Goal: Use online tool/utility: Utilize a website feature to perform a specific function

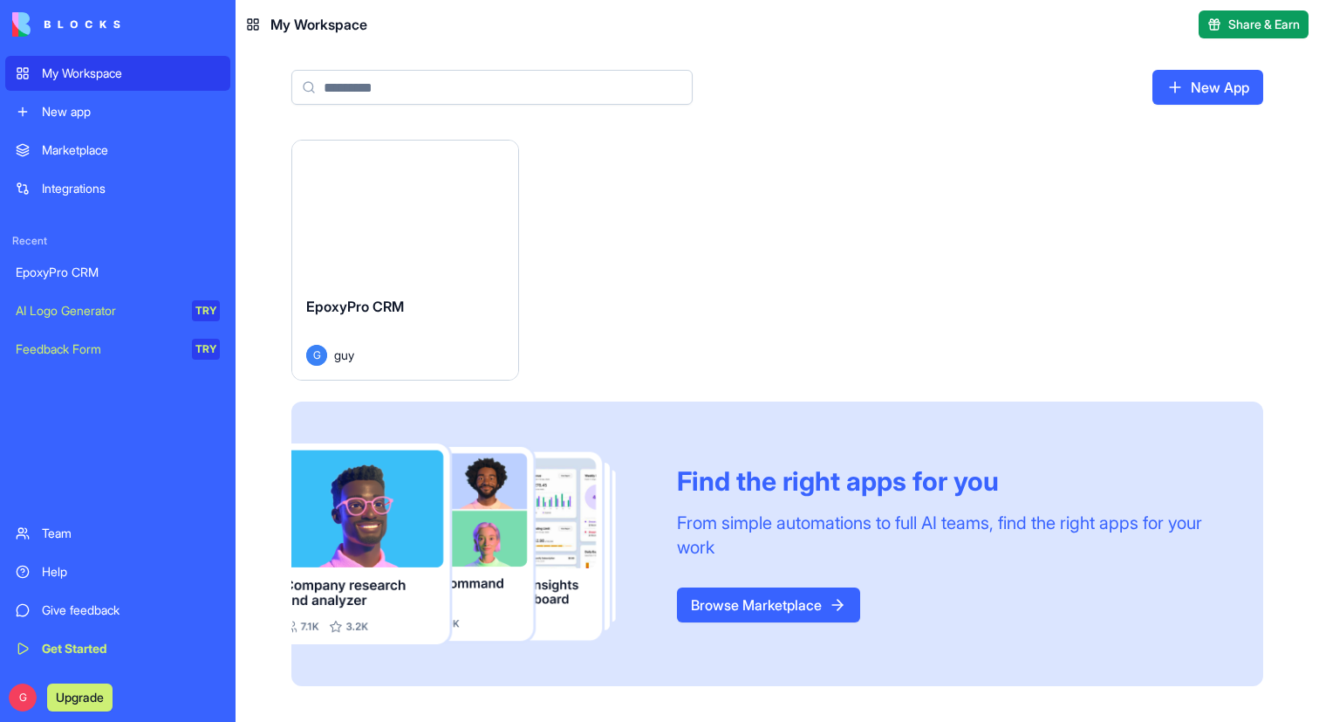
click at [387, 206] on button "Launch" at bounding box center [404, 211] width 131 height 35
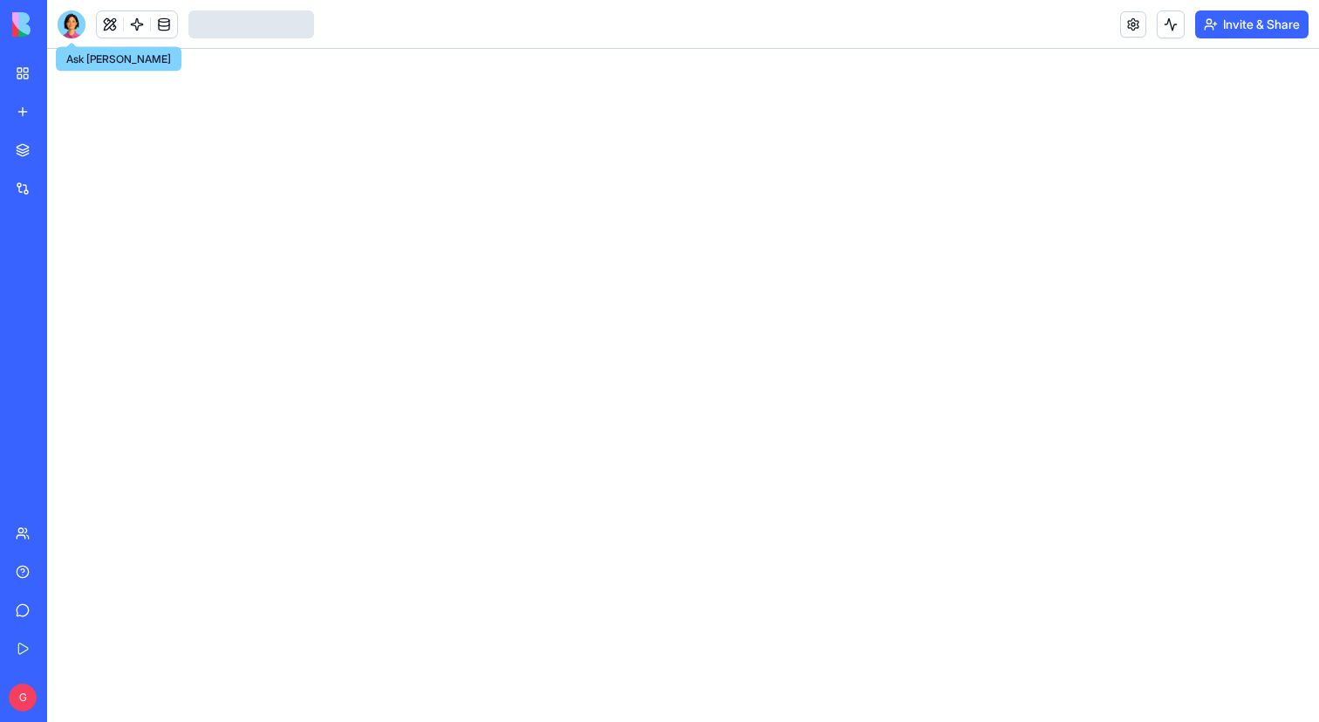
click at [83, 28] on div at bounding box center [72, 24] width 28 height 28
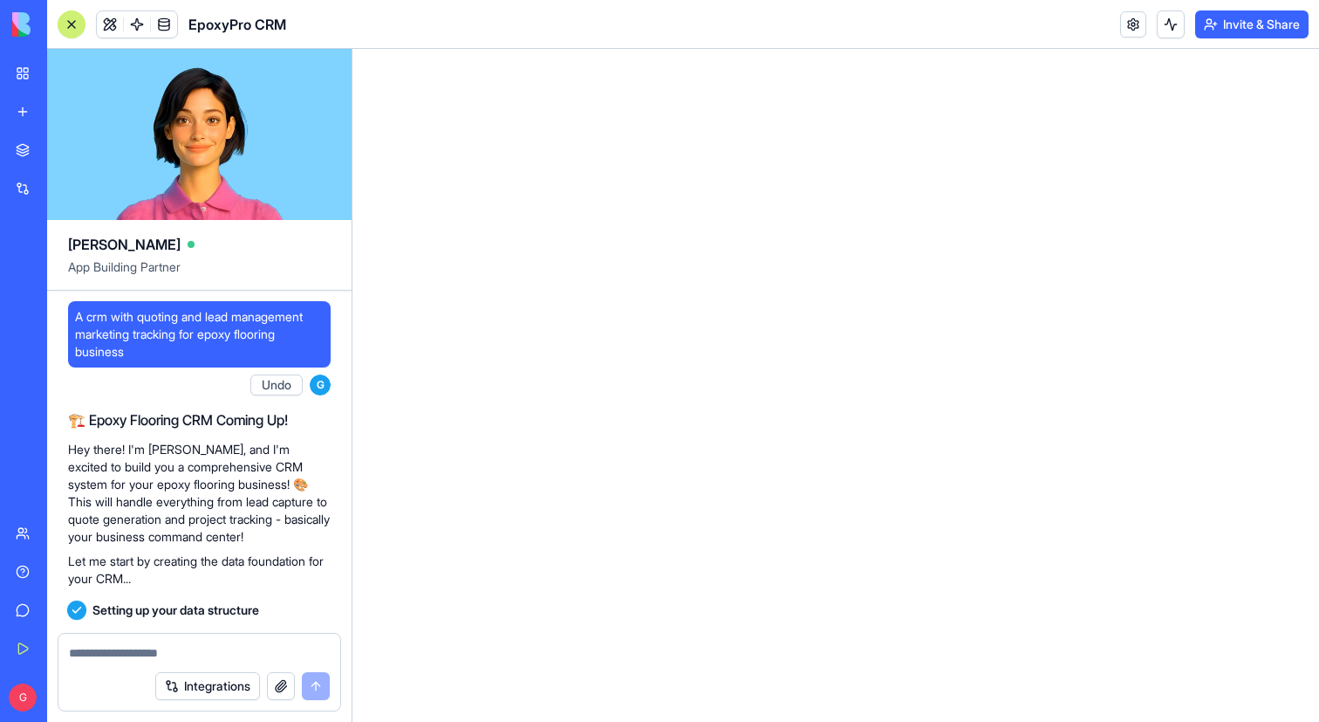
scroll to position [162535, 0]
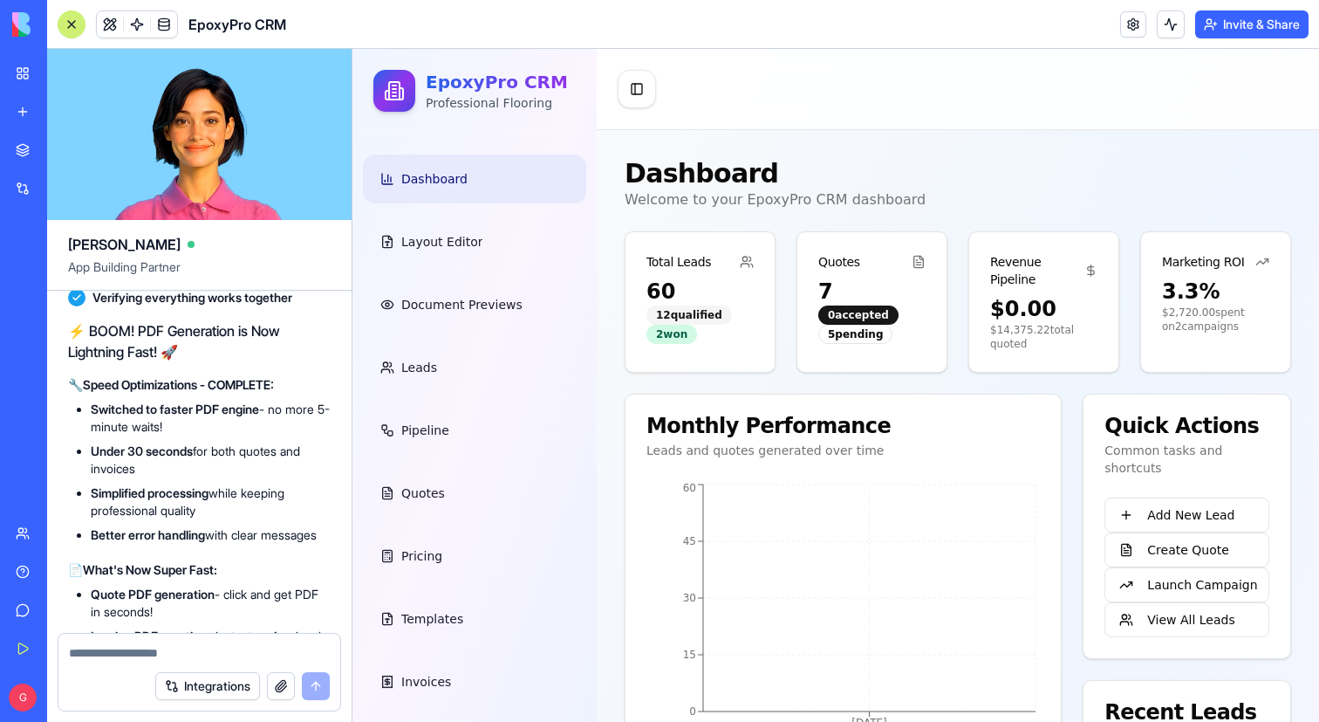
scroll to position [48465, 0]
